Goal: Information Seeking & Learning: Learn about a topic

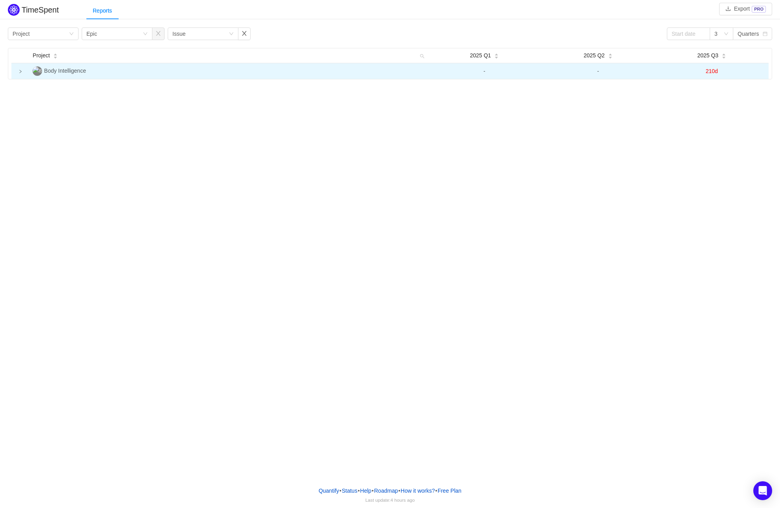
click at [20, 71] on icon "icon: right" at bounding box center [20, 72] width 4 height 4
